Goal: Find specific page/section: Find specific page/section

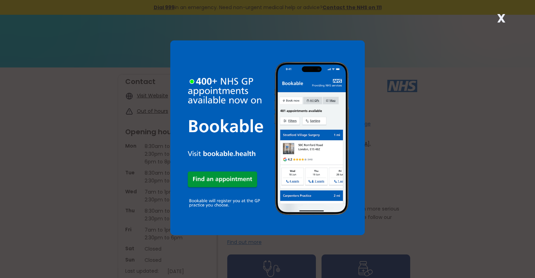
drag, startPoint x: 501, startPoint y: 15, endPoint x: 489, endPoint y: 39, distance: 27.1
click at [501, 15] on strong "X" at bounding box center [501, 18] width 8 height 17
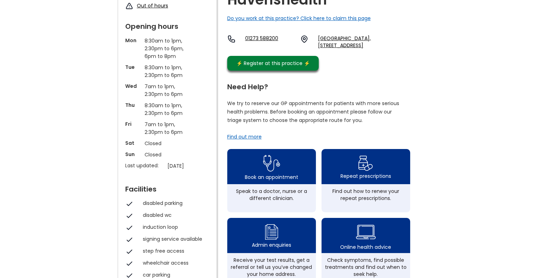
scroll to position [70, 0]
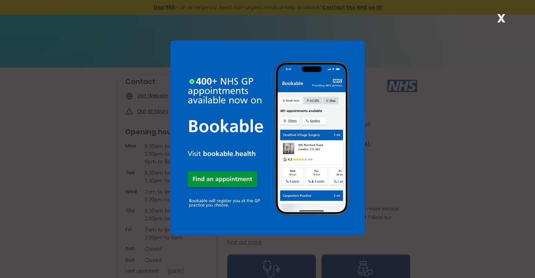
click at [503, 17] on strong "X" at bounding box center [501, 18] width 8 height 17
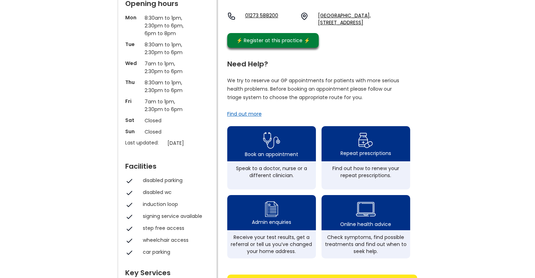
scroll to position [141, 0]
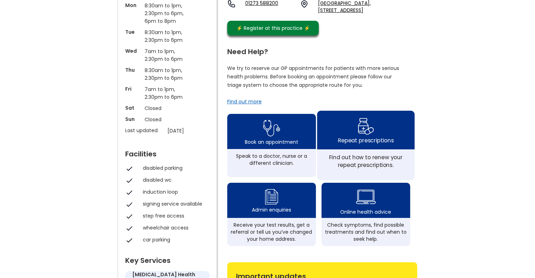
click at [367, 135] on img at bounding box center [366, 126] width 17 height 20
